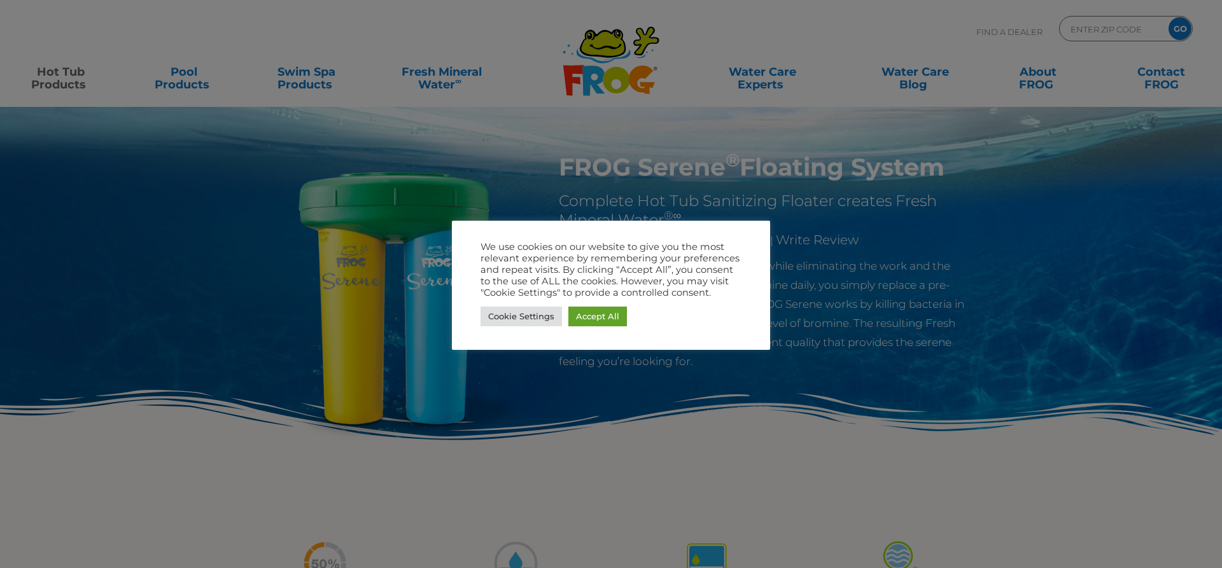
click at [560, 182] on div at bounding box center [611, 284] width 1222 height 568
click at [593, 307] on link "Accept All" at bounding box center [597, 317] width 59 height 20
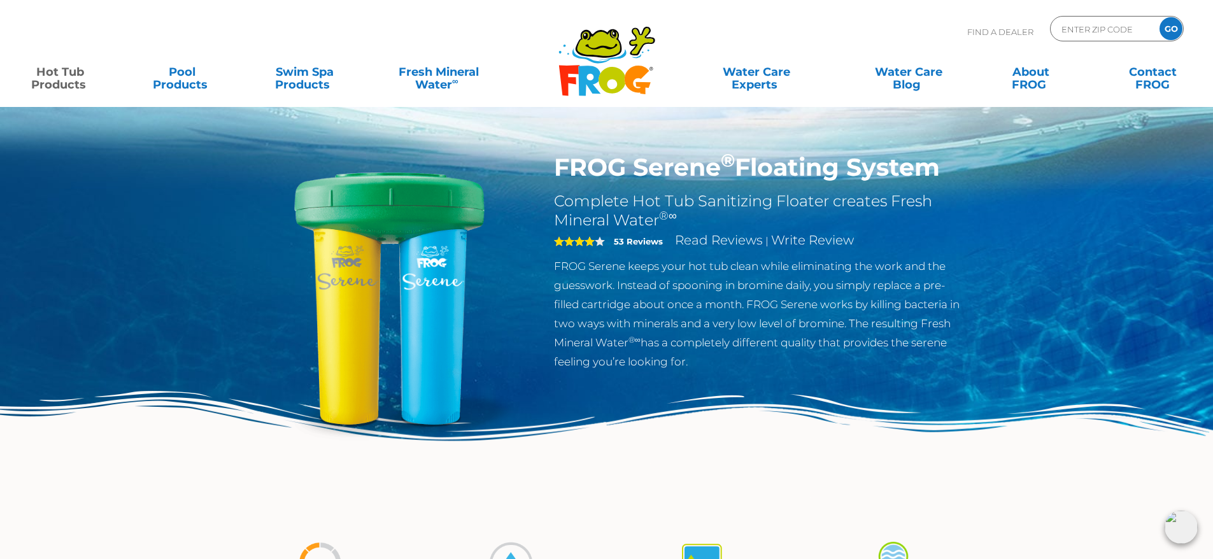
click at [367, 18] on div "Find A Dealer ENTER ZIP CODE GO" at bounding box center [606, 37] width 1187 height 43
click at [326, 73] on link "Swim Spa Products" at bounding box center [304, 71] width 95 height 25
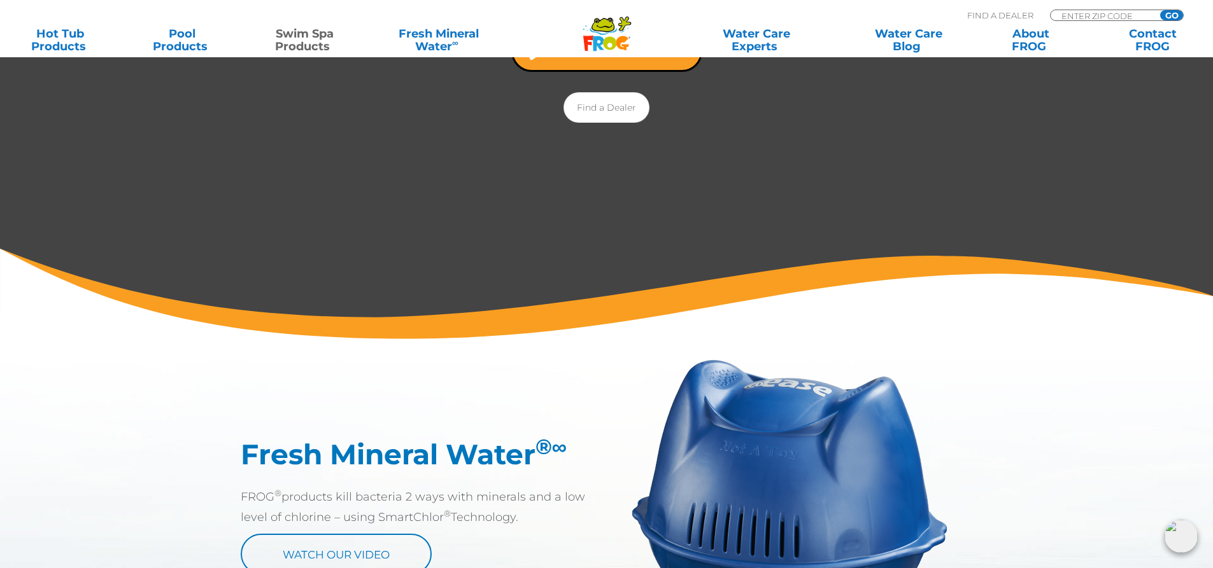
scroll to position [382, 0]
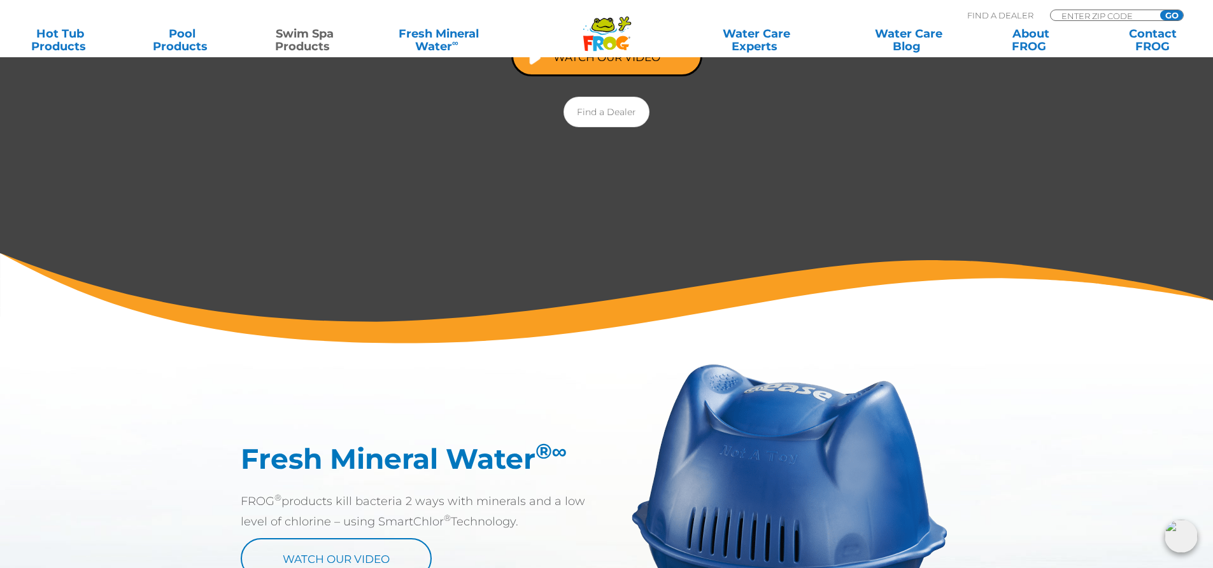
drag, startPoint x: 83, startPoint y: 53, endPoint x: 84, endPoint y: 81, distance: 27.4
click at [84, 54] on div ".st130{clip-path:url(#SVGID_2_);fill-rule:evenodd;clip-rule:evenodd;fill:#C3CC0…" at bounding box center [606, 28] width 1213 height 57
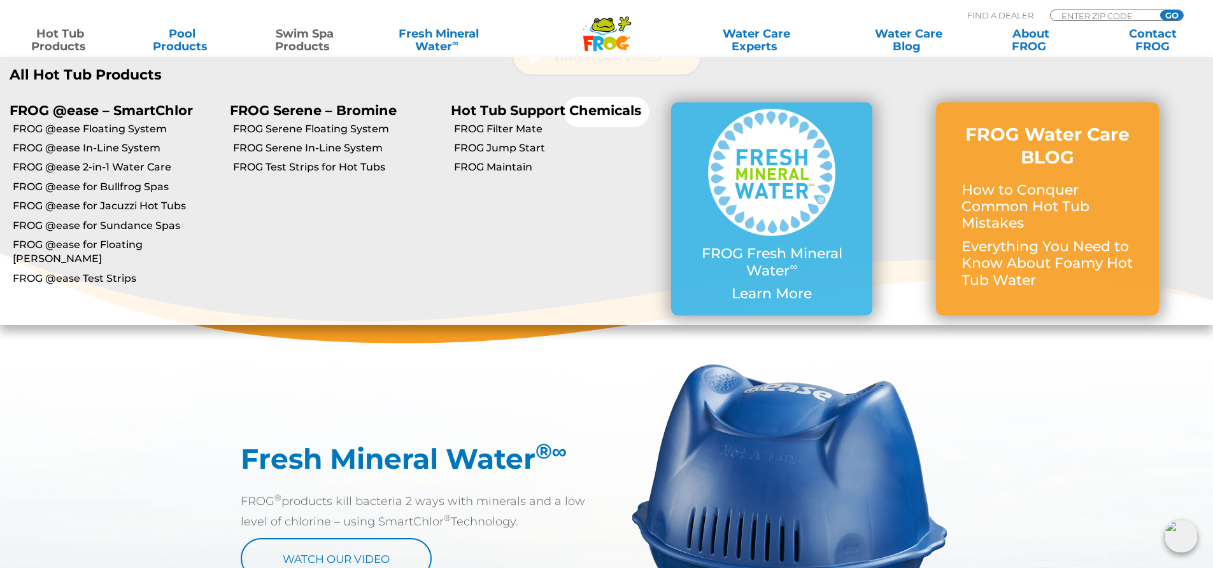
click at [63, 36] on link "Hot Tub Products" at bounding box center [60, 39] width 95 height 25
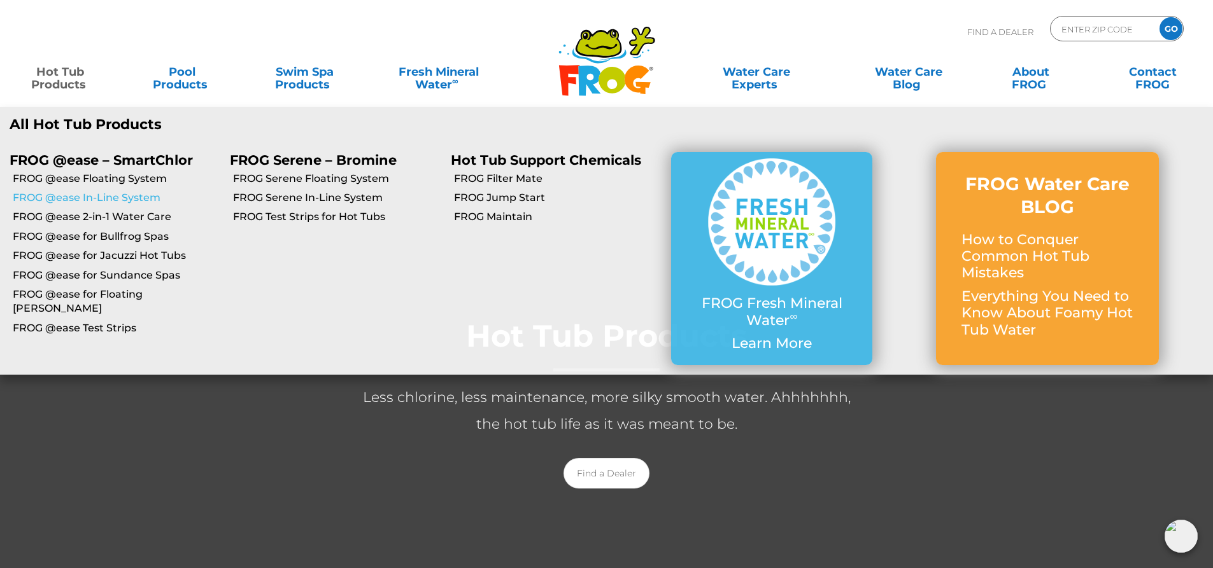
click at [127, 195] on link "FROG @ease In-Line System" at bounding box center [117, 198] width 208 height 14
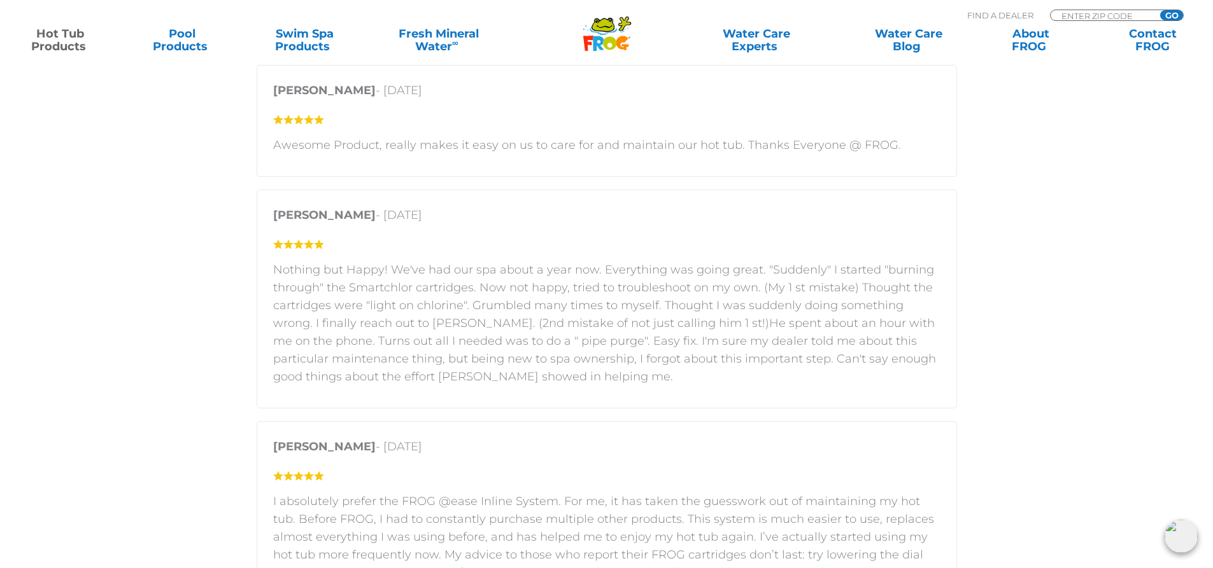
scroll to position [2525, 0]
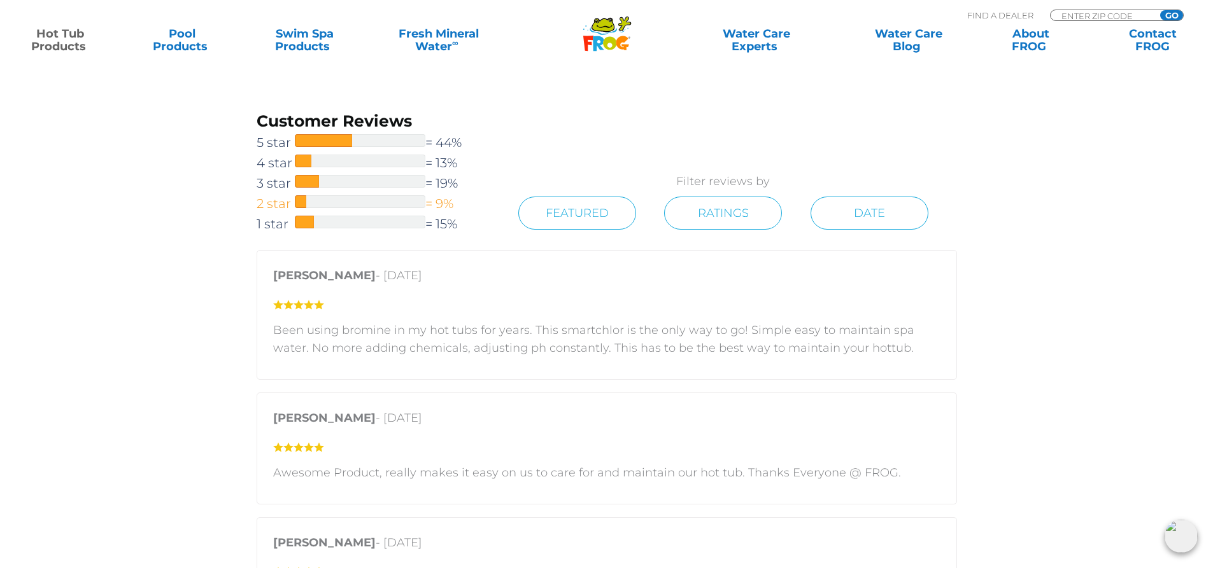
click at [347, 201] on div at bounding box center [360, 201] width 130 height 13
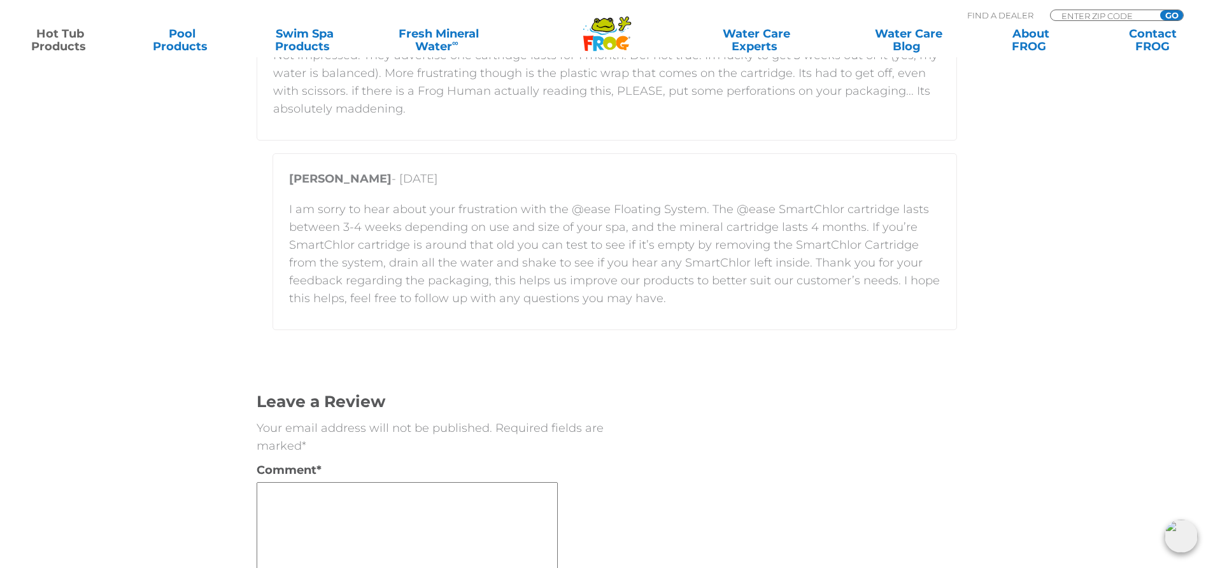
scroll to position [3220, 0]
click at [684, 279] on p "I am sorry to hear about your frustration with the @ease Floating System. The @…" at bounding box center [614, 249] width 651 height 107
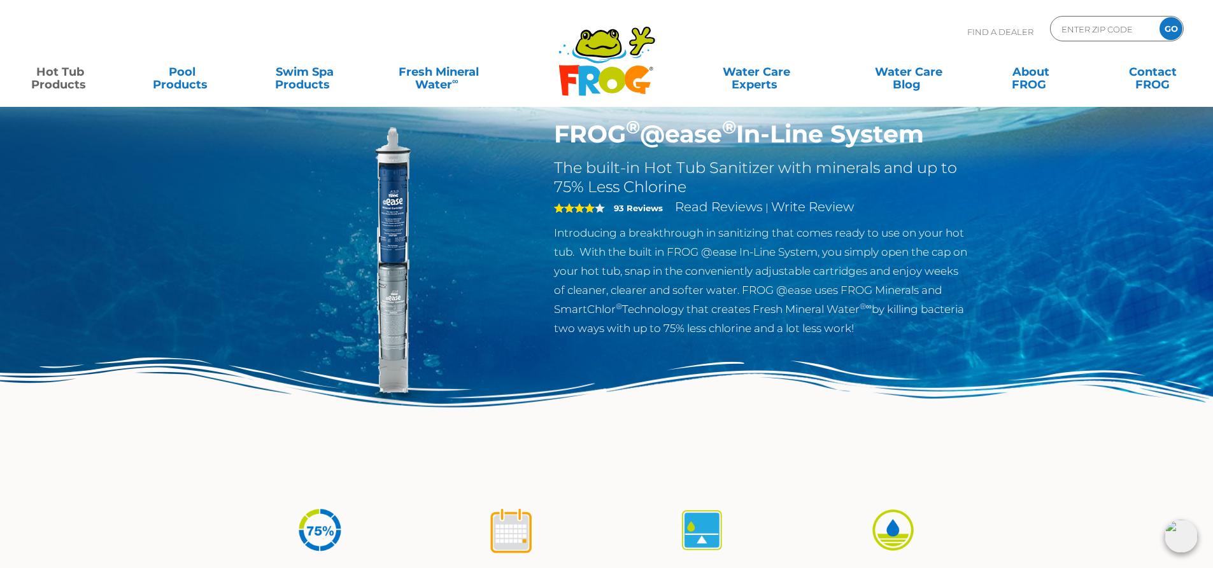
scroll to position [0, 0]
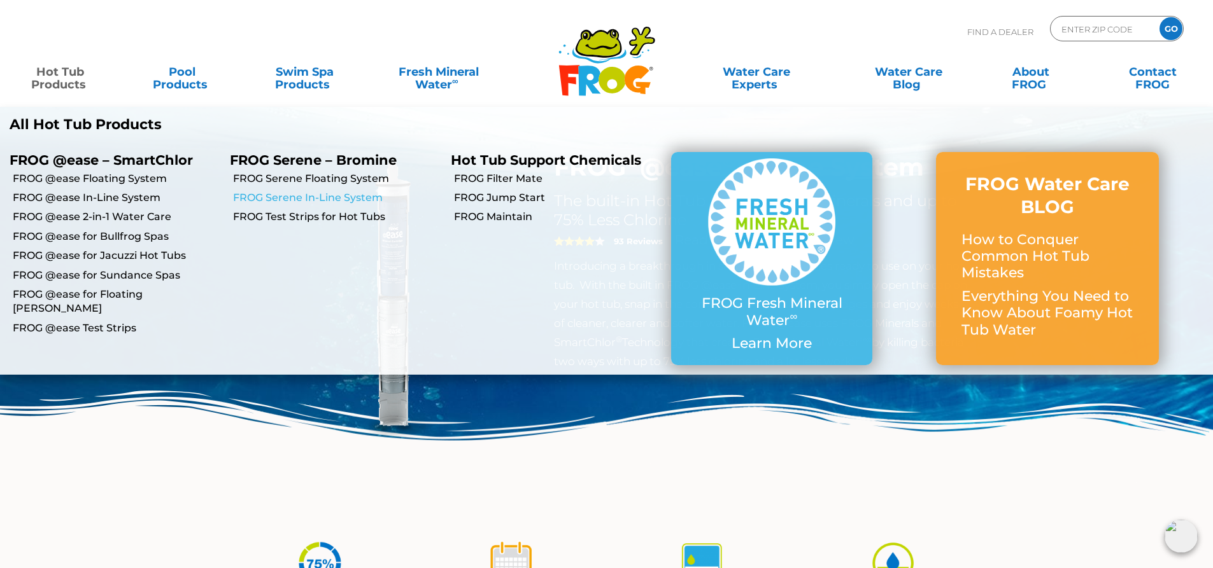
click at [334, 199] on link "FROG Serene In-Line System" at bounding box center [337, 198] width 208 height 14
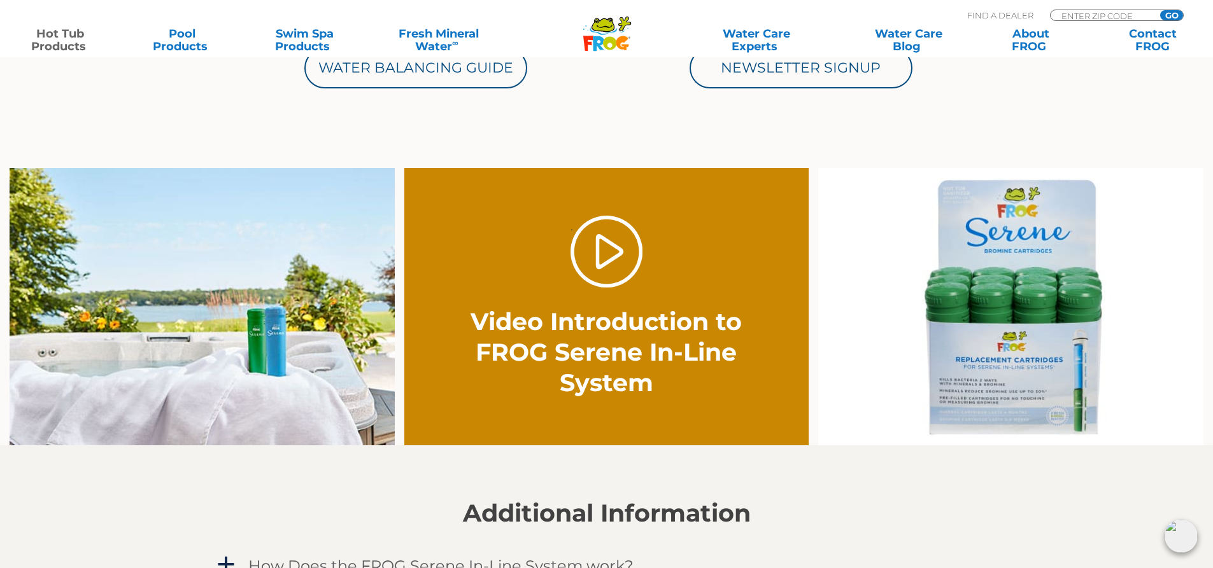
scroll to position [1167, 0]
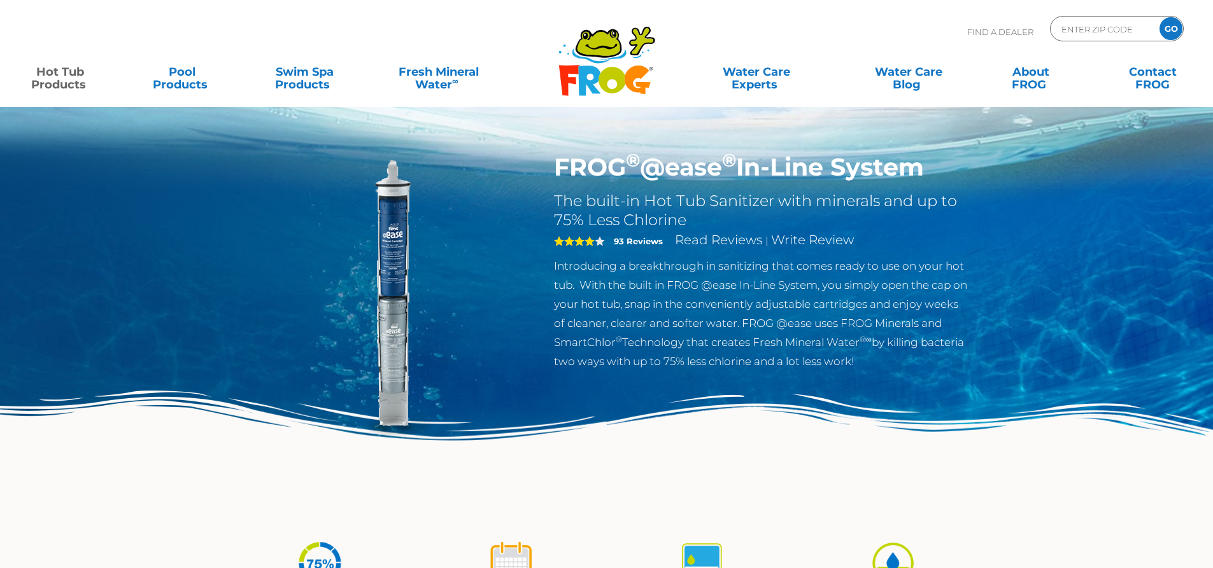
scroll to position [1973, 0]
